Goal: Information Seeking & Learning: Learn about a topic

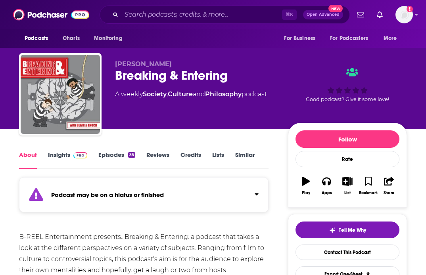
click at [112, 152] on link "Episodes 35" at bounding box center [116, 160] width 37 height 18
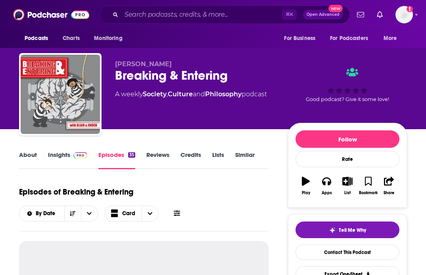
click at [62, 158] on link "Insights" at bounding box center [67, 160] width 39 height 18
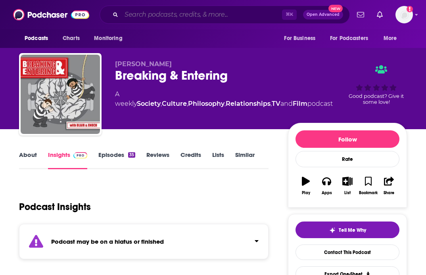
click at [164, 15] on input "Search podcasts, credits, & more..." at bounding box center [201, 14] width 161 height 13
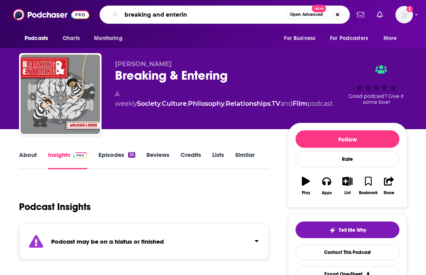
type input "breaking and entering"
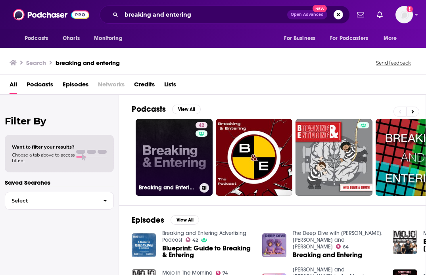
click at [174, 151] on link "42 Breaking and Entering Advertising Podcast" at bounding box center [174, 157] width 77 height 77
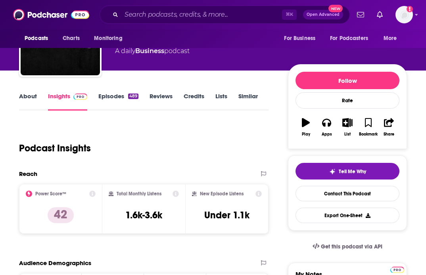
scroll to position [47, 0]
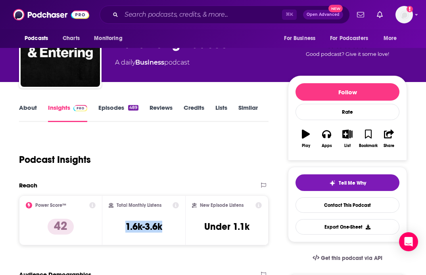
drag, startPoint x: 122, startPoint y: 225, endPoint x: 168, endPoint y: 227, distance: 45.7
click at [168, 227] on div "Total Monthly Listens 1.6k-3.6k" at bounding box center [144, 220] width 71 height 37
copy h3 "1.6k-3.6k"
click at [175, 202] on div "Total Monthly Listens 1.6k-3.6k" at bounding box center [143, 221] width 83 height 50
click at [175, 203] on icon at bounding box center [176, 205] width 6 height 6
